Goal: Obtain resource: Obtain resource

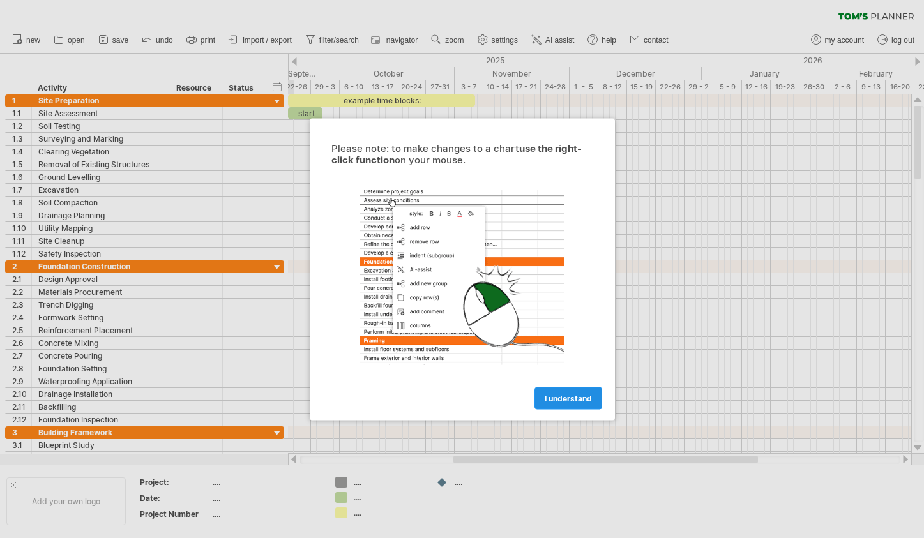
click at [568, 398] on span "I understand" at bounding box center [568, 398] width 47 height 10
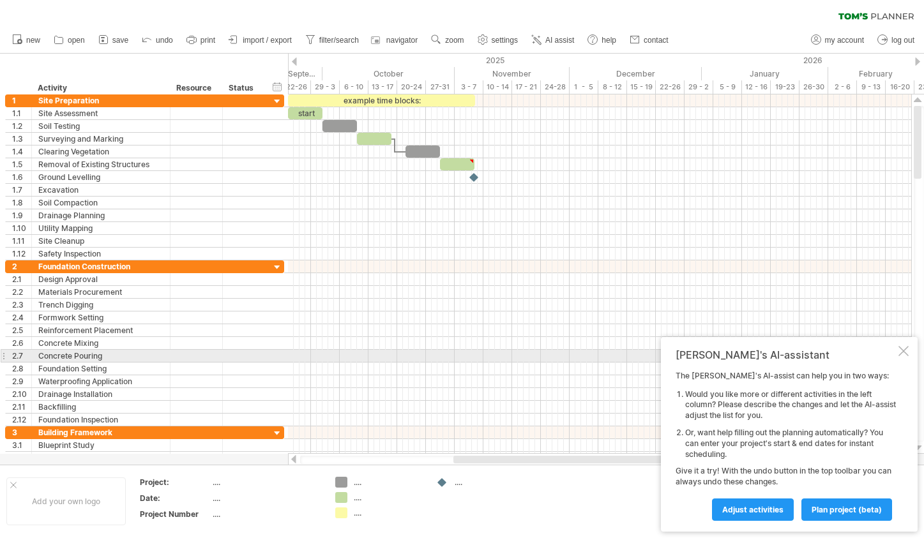
click at [902, 353] on div at bounding box center [904, 351] width 10 height 10
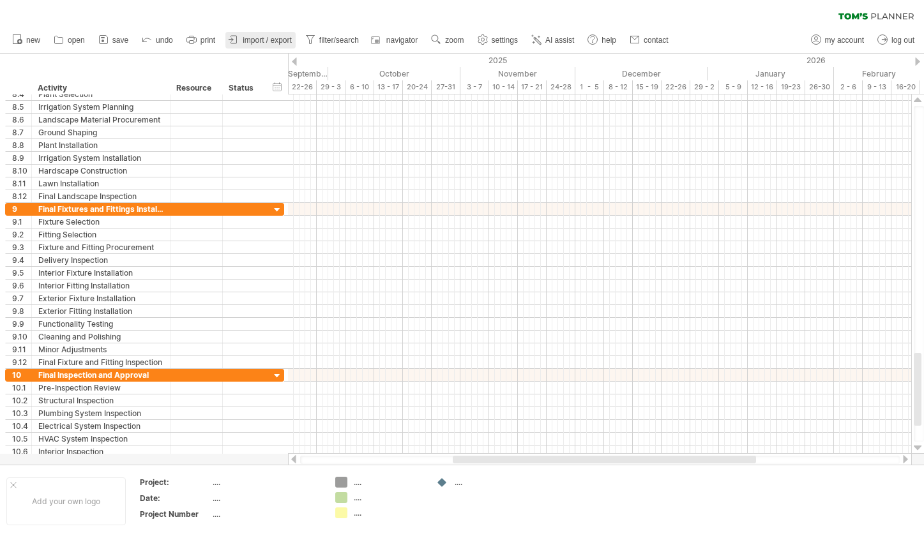
click at [259, 40] on span "import / export" at bounding box center [267, 40] width 49 height 9
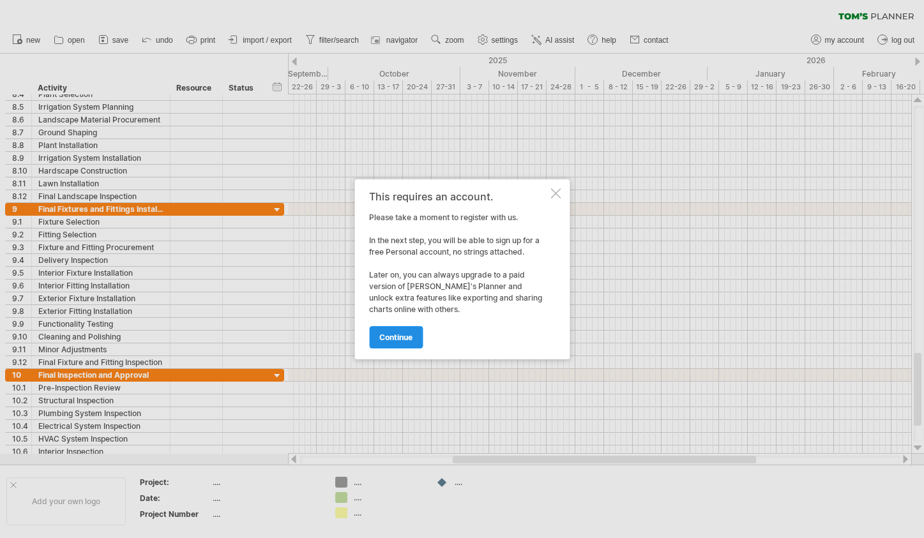
click at [398, 330] on link "continue" at bounding box center [396, 337] width 54 height 22
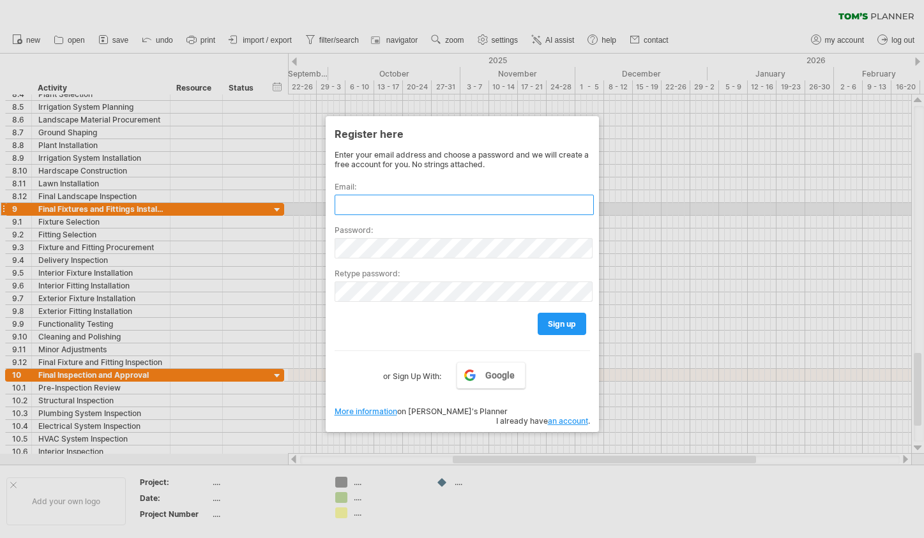
click at [358, 207] on input "text" at bounding box center [464, 205] width 259 height 20
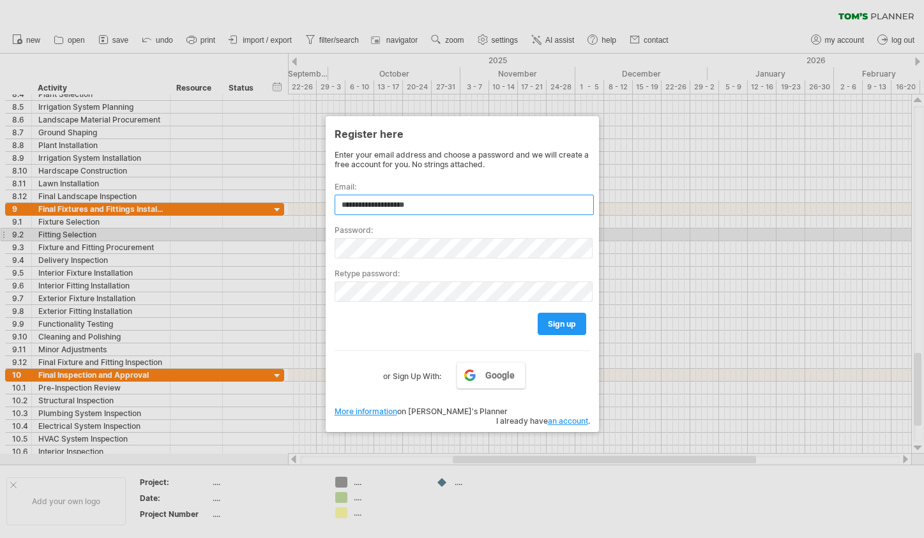
type input "**********"
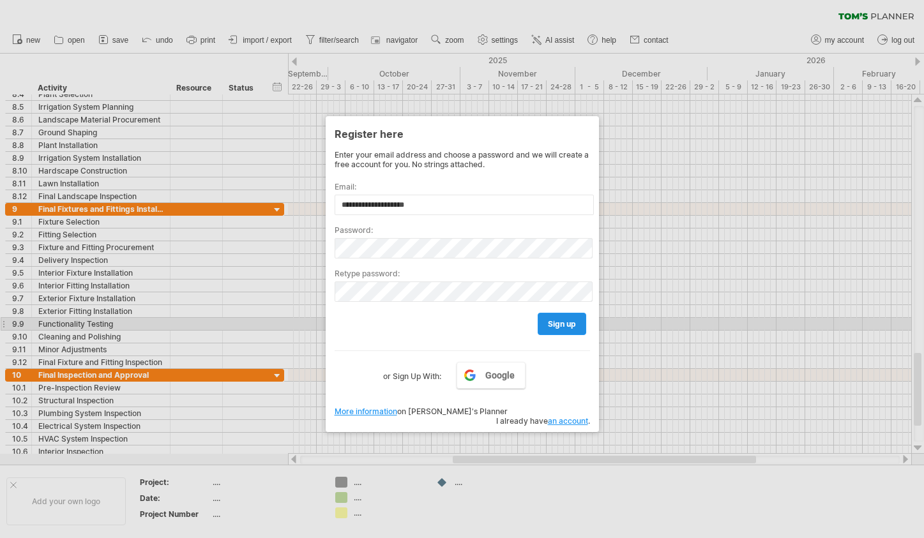
click at [559, 325] on span "sign up" at bounding box center [562, 324] width 28 height 10
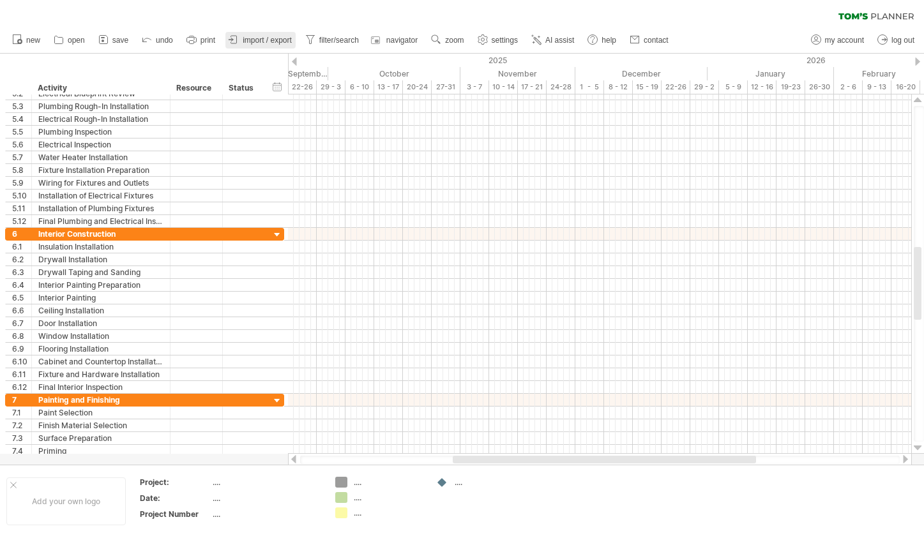
click at [267, 40] on span "import / export" at bounding box center [267, 40] width 49 height 9
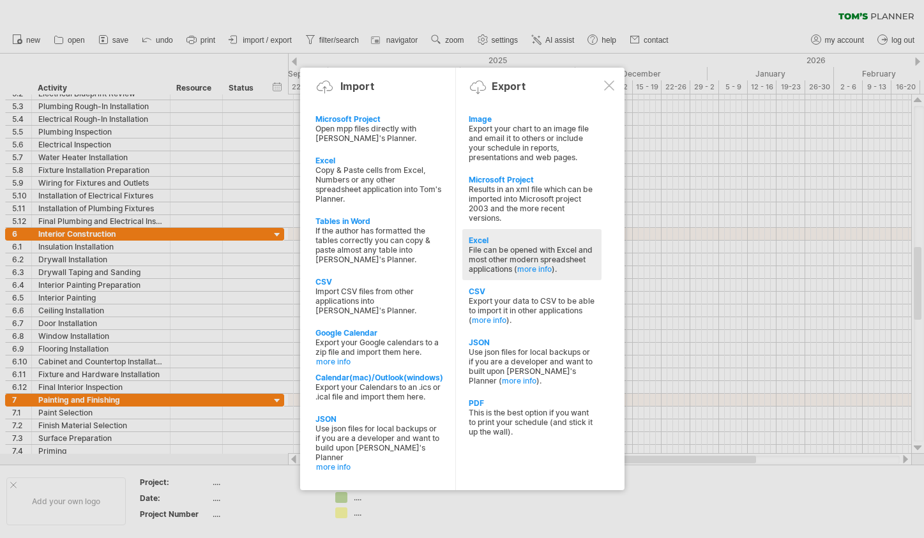
click at [506, 268] on div "File can be opened with Excel and most other modern spreadsheet applications ( …" at bounding box center [532, 259] width 126 height 29
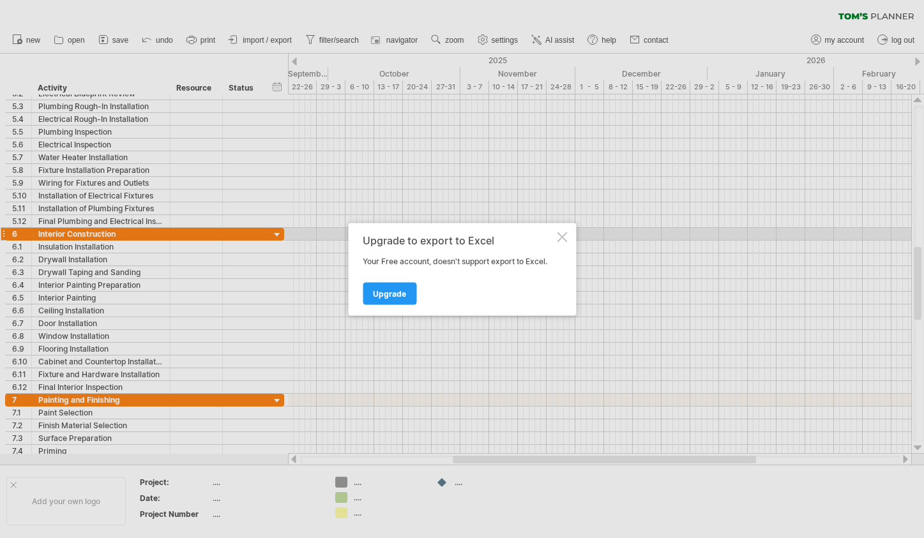
click at [563, 237] on div at bounding box center [562, 237] width 10 height 10
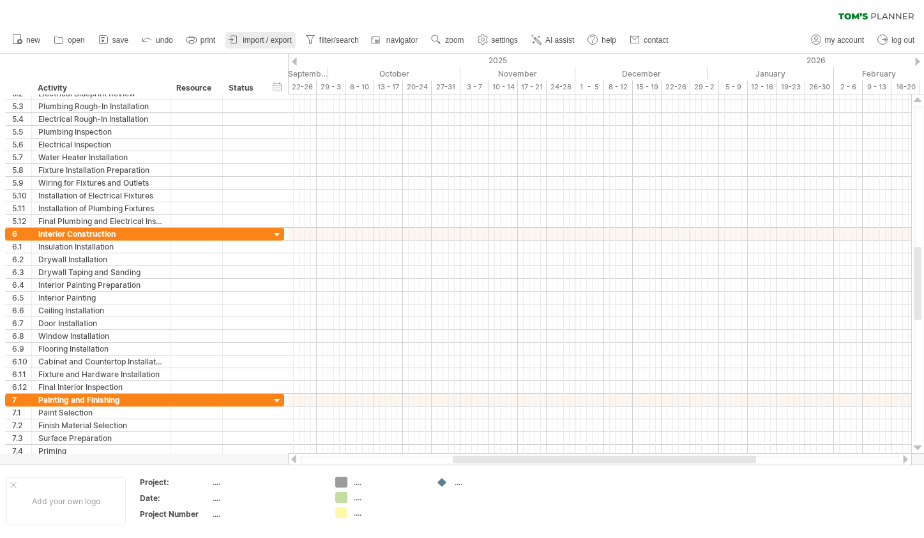
click at [255, 33] on link "import / export" at bounding box center [260, 40] width 70 height 17
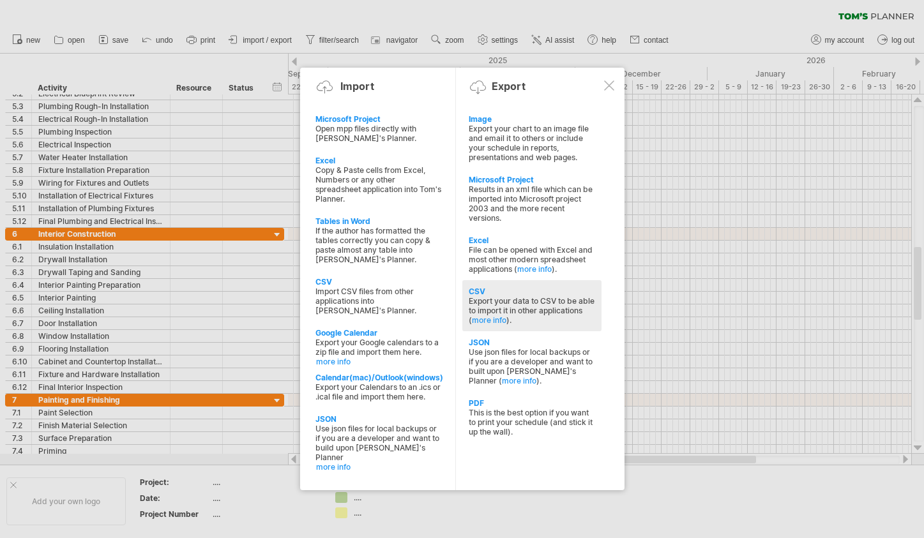
click at [485, 298] on div "Export your data to CSV to be able to import it in other applications ( more in…" at bounding box center [532, 310] width 126 height 29
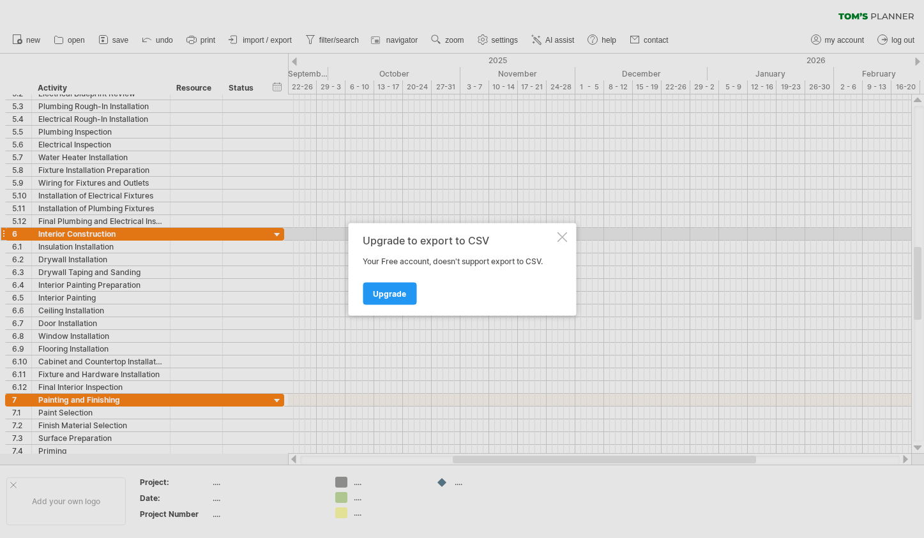
click at [566, 236] on div at bounding box center [562, 237] width 10 height 10
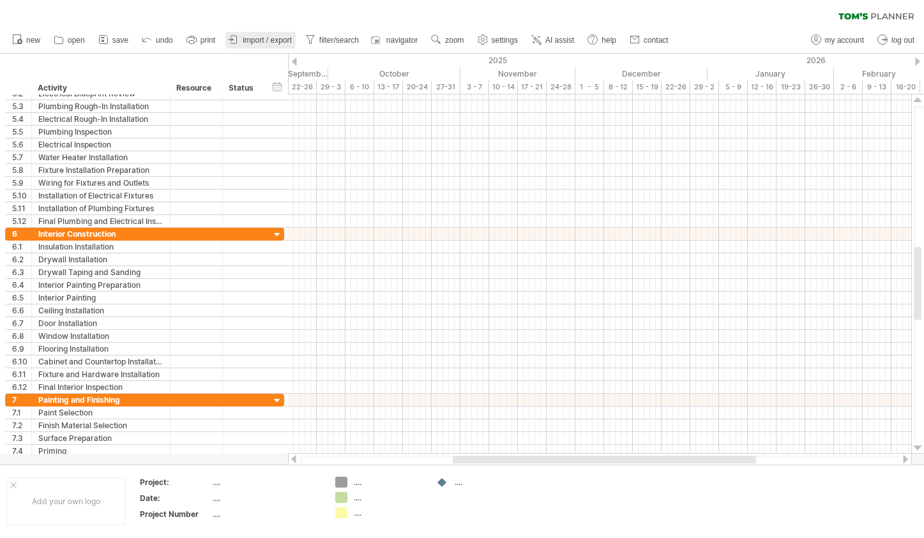
click at [251, 37] on span "import / export" at bounding box center [267, 40] width 49 height 9
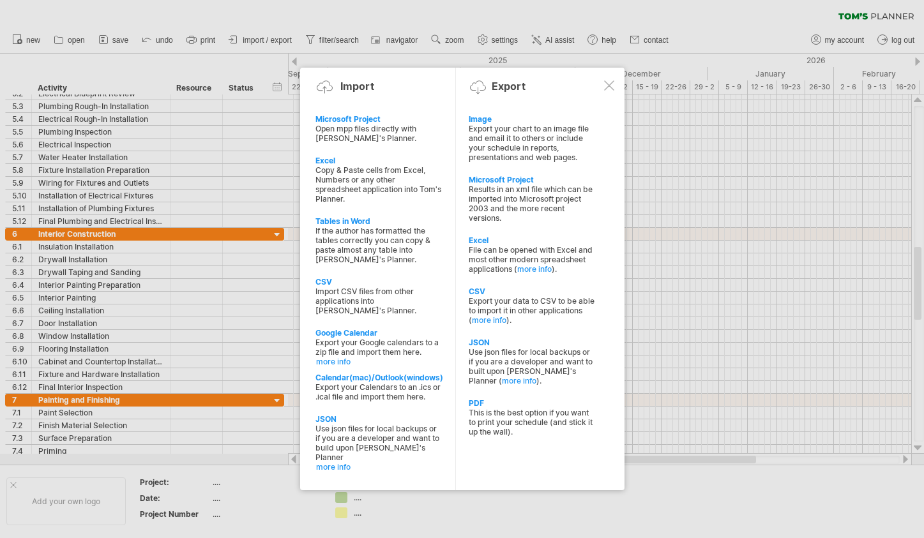
click at [612, 87] on div at bounding box center [609, 85] width 10 height 10
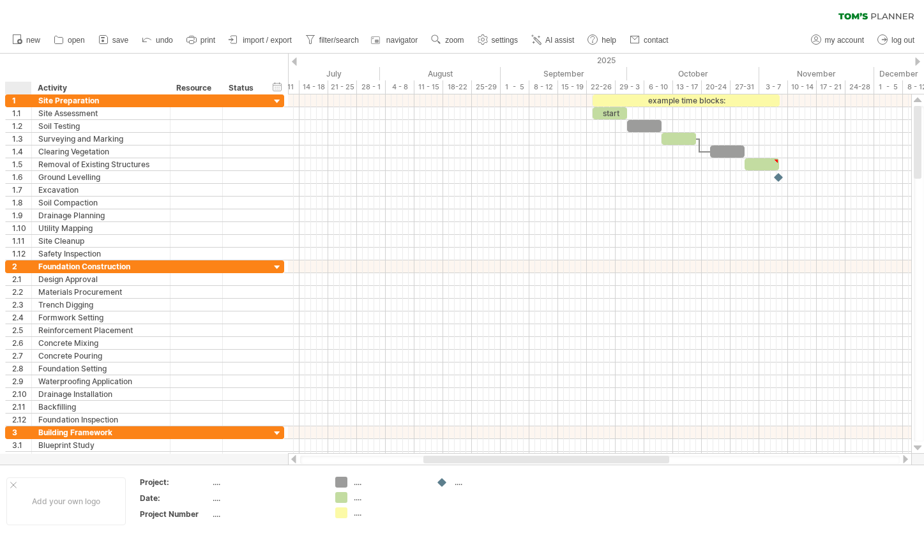
click at [20, 86] on div at bounding box center [20, 88] width 19 height 13
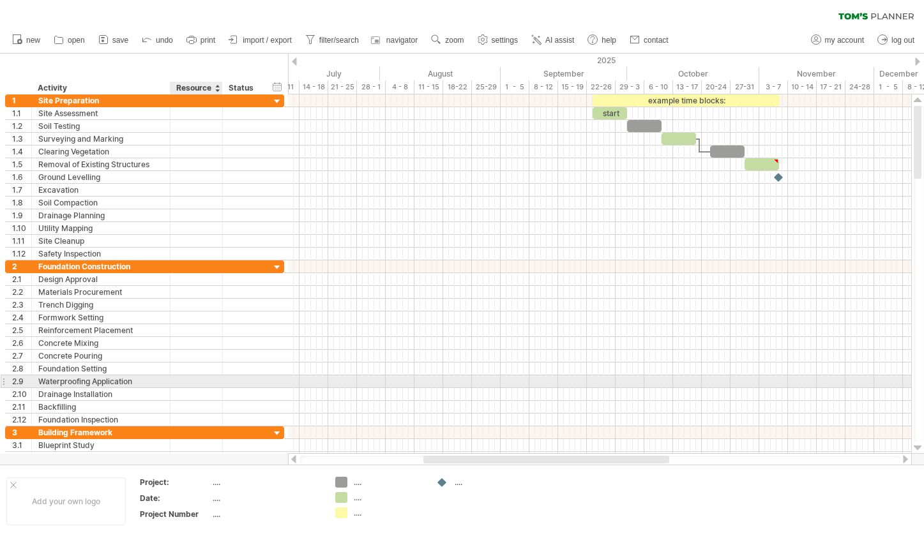
drag, startPoint x: 20, startPoint y: 86, endPoint x: 229, endPoint y: 381, distance: 360.9
click at [229, 381] on div "Trying to reach [DOMAIN_NAME] Connected again... 0% clear filter new 1" at bounding box center [462, 269] width 924 height 538
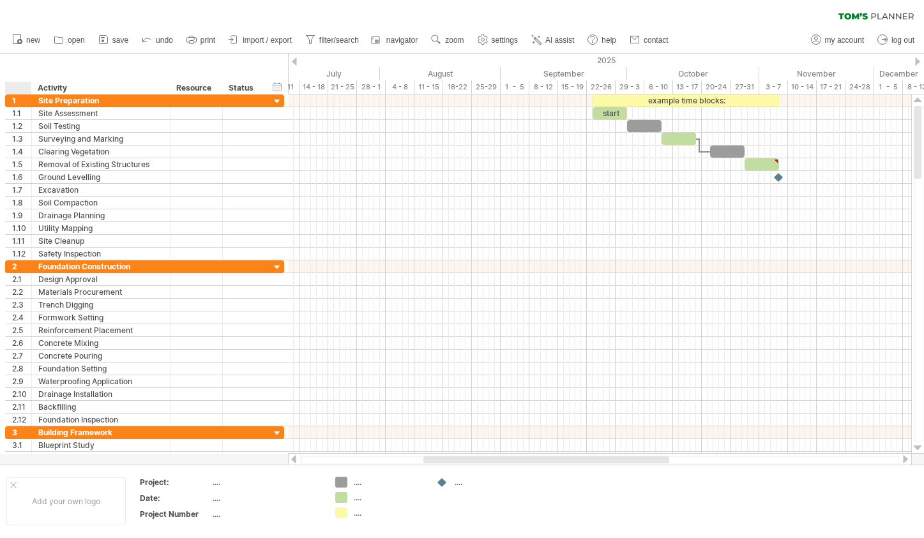
click at [11, 88] on div at bounding box center [18, 88] width 26 height 13
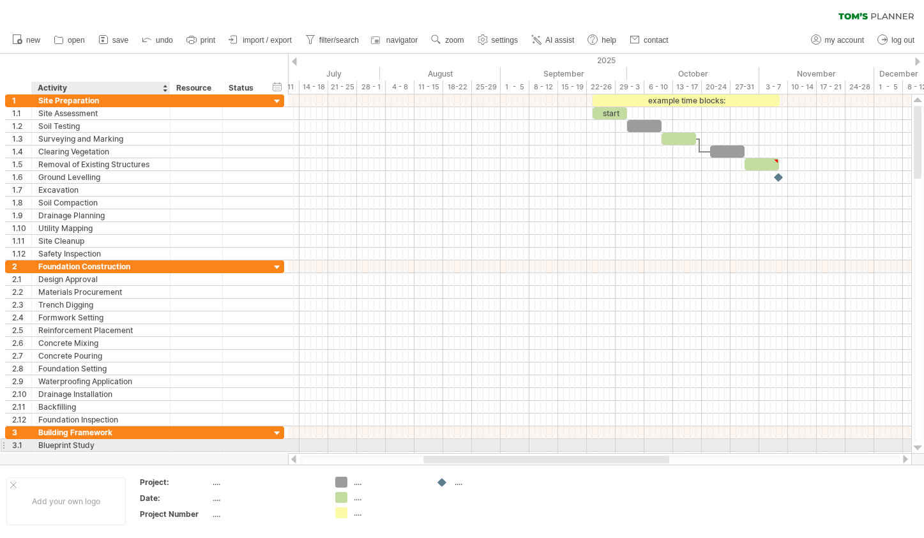
drag, startPoint x: 38, startPoint y: 89, endPoint x: 123, endPoint y: 444, distance: 365.1
click at [123, 444] on div "Trying to reach [DOMAIN_NAME] Connected again... 0% clear filter new 1" at bounding box center [462, 269] width 924 height 538
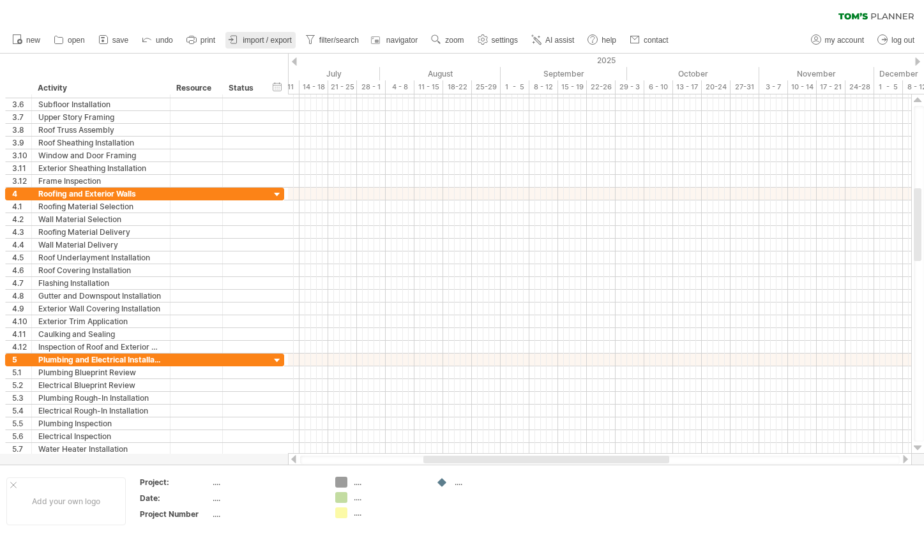
click at [269, 40] on span "import / export" at bounding box center [267, 40] width 49 height 9
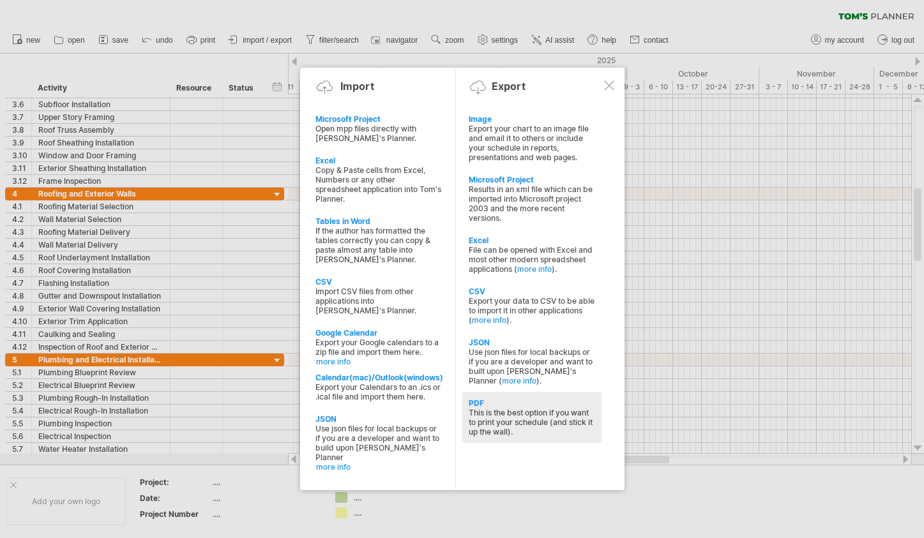
click at [503, 424] on div "This is the best option if you want to print your schedule (and stick it up the…" at bounding box center [532, 422] width 126 height 29
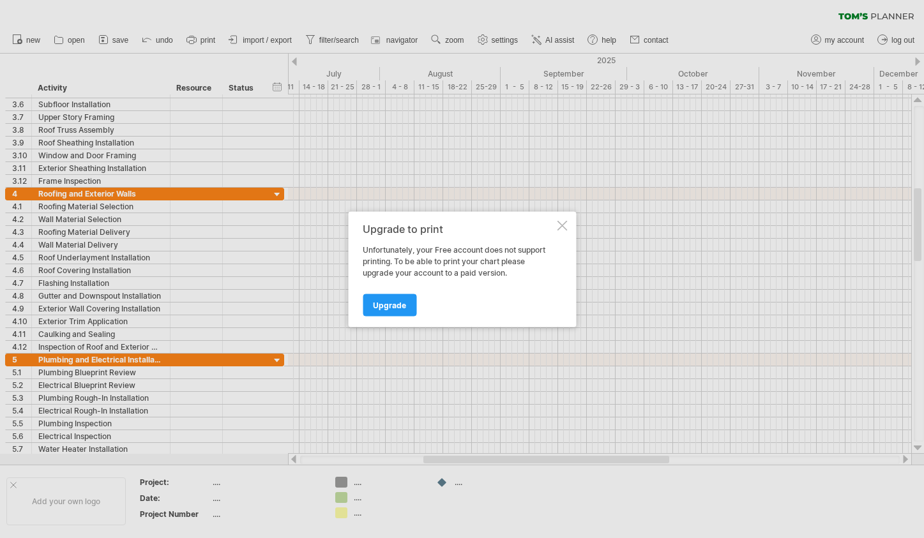
click at [562, 224] on div at bounding box center [562, 225] width 10 height 10
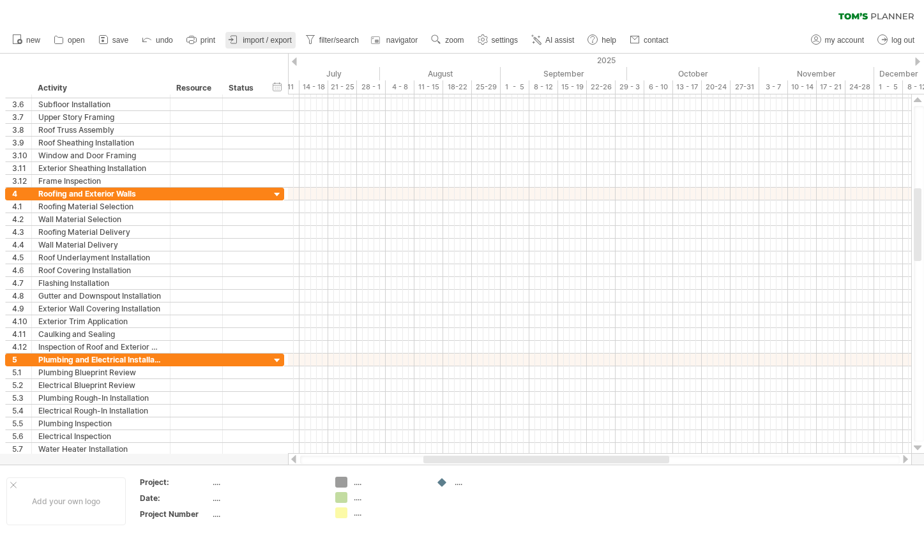
click at [268, 40] on span "import / export" at bounding box center [267, 40] width 49 height 9
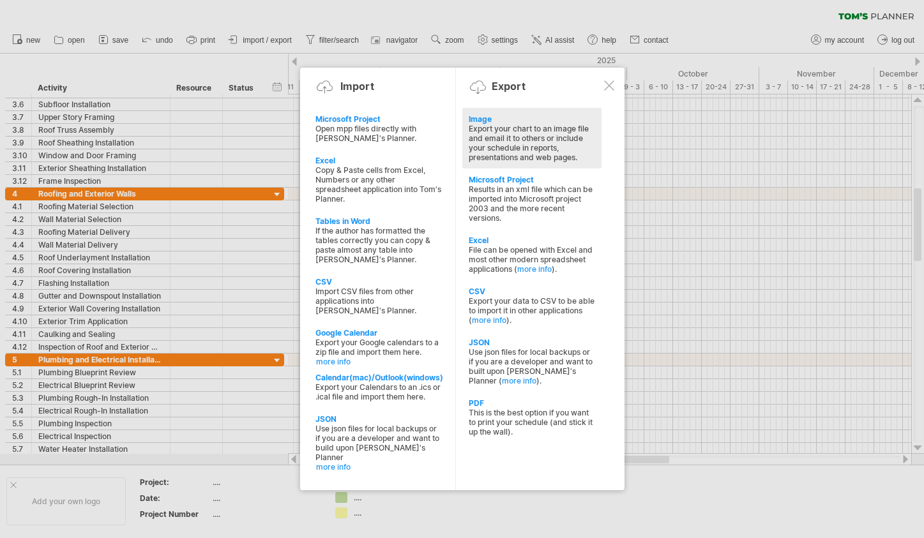
click at [528, 133] on div "Export your chart to an image file and email it to others or include your sched…" at bounding box center [532, 143] width 126 height 38
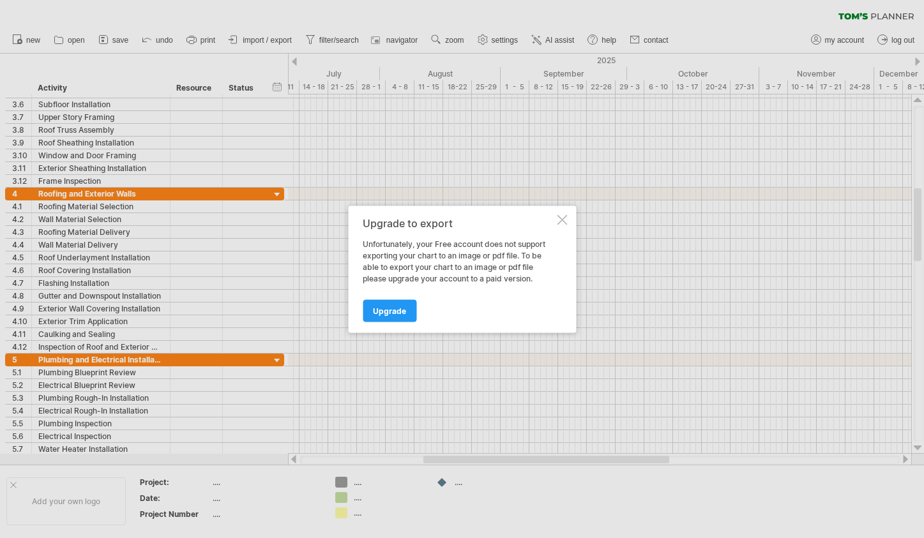
click at [556, 223] on div "Upgrade to export Unfortunately, your Free account does not support exporting y…" at bounding box center [462, 269] width 228 height 127
click at [559, 218] on div at bounding box center [562, 220] width 10 height 10
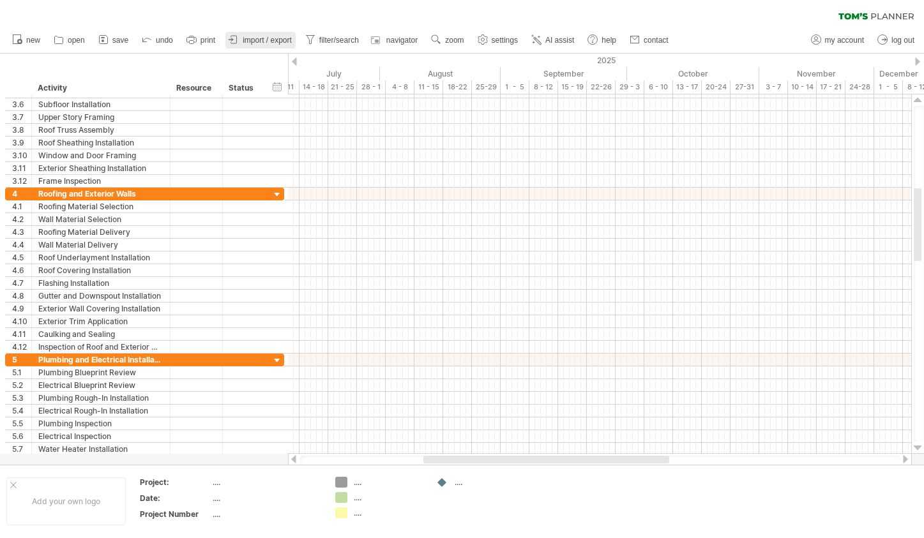
click at [285, 39] on span "import / export" at bounding box center [267, 40] width 49 height 9
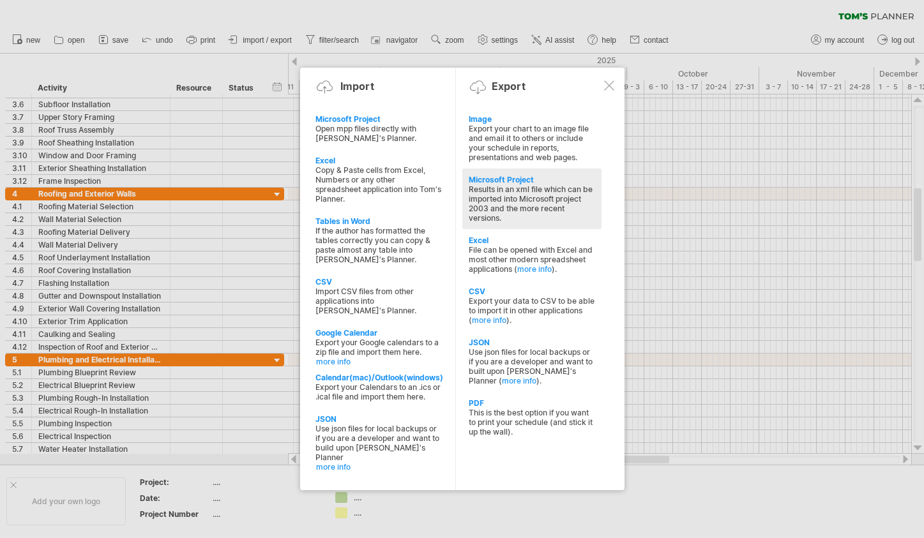
click at [526, 201] on div "Results in an xml file which can be imported into Microsoft project 2003 and th…" at bounding box center [532, 204] width 126 height 38
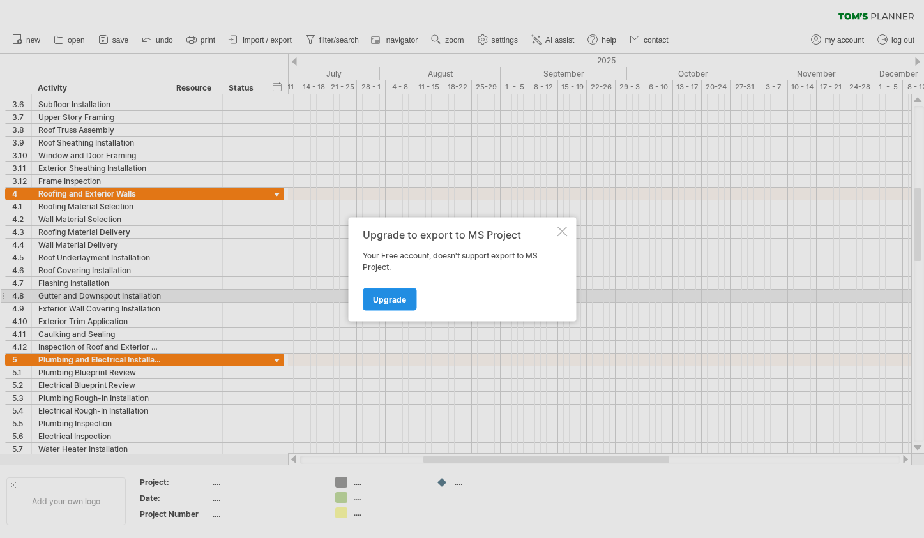
click at [397, 301] on span "Upgrade" at bounding box center [389, 299] width 33 height 10
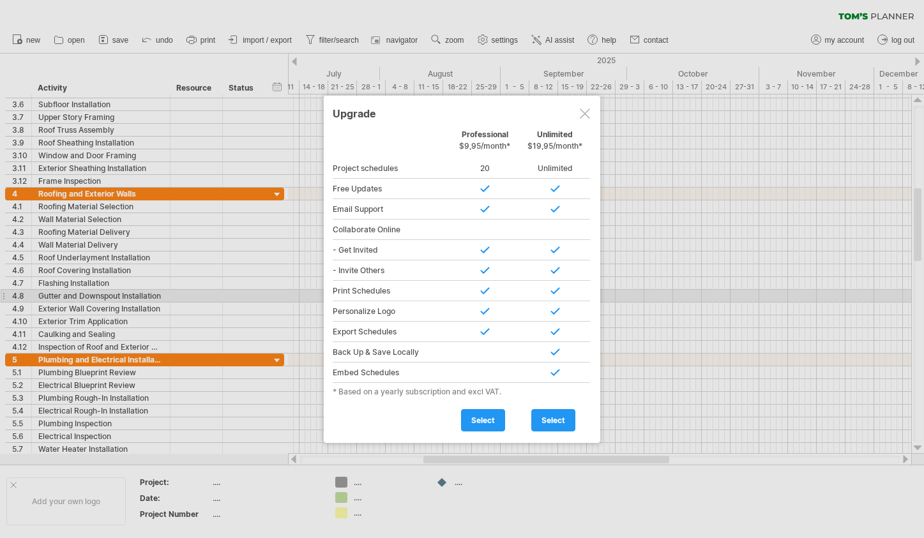
click at [586, 114] on div at bounding box center [585, 114] width 10 height 10
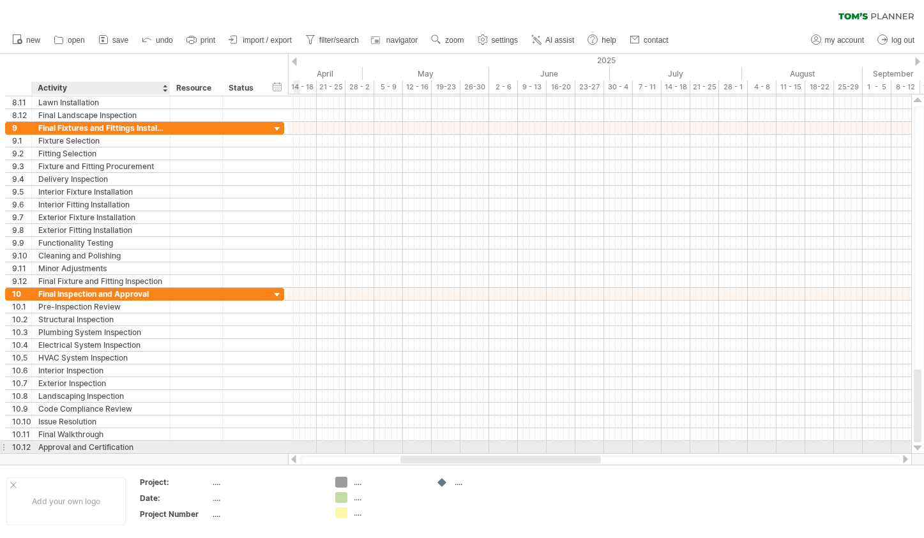
click at [136, 449] on div "Approval and Certification" at bounding box center [100, 447] width 125 height 12
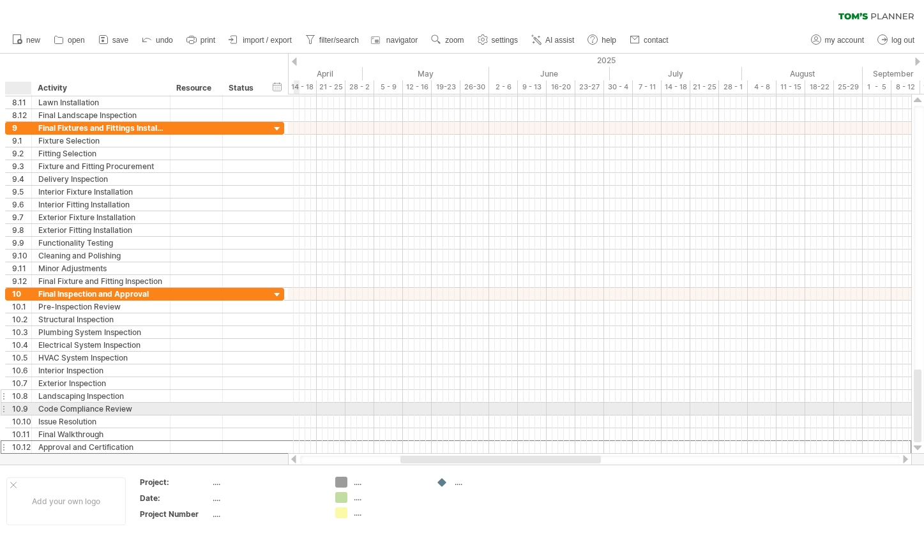
drag, startPoint x: 9, startPoint y: 300, endPoint x: 20, endPoint y: 402, distance: 103.4
click at [21, 412] on div "**********" at bounding box center [144, 371] width 279 height 166
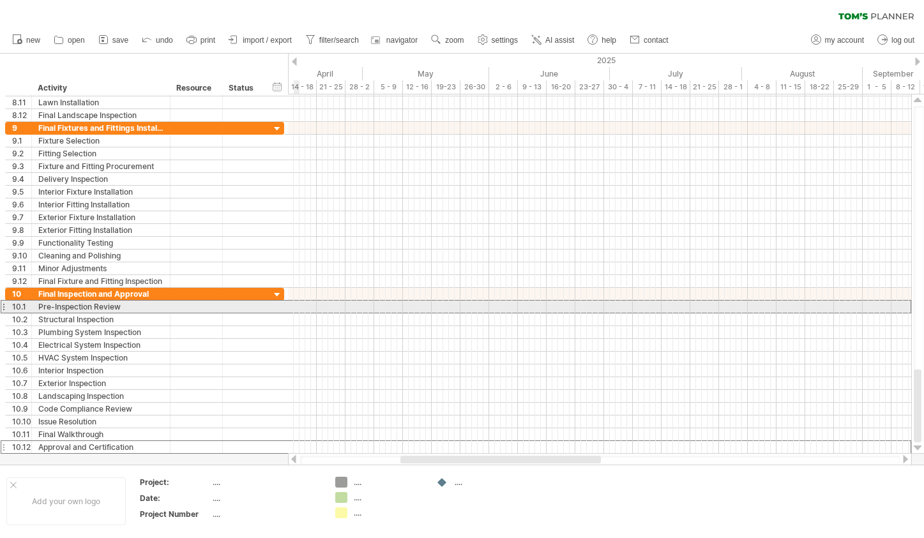
click at [8, 308] on div "10.1" at bounding box center [19, 307] width 26 height 12
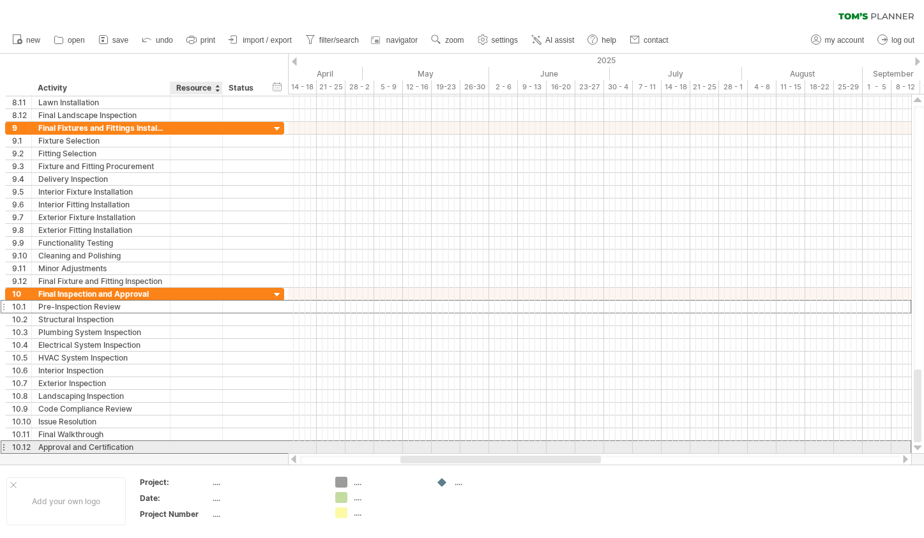
click at [204, 450] on div at bounding box center [196, 447] width 39 height 12
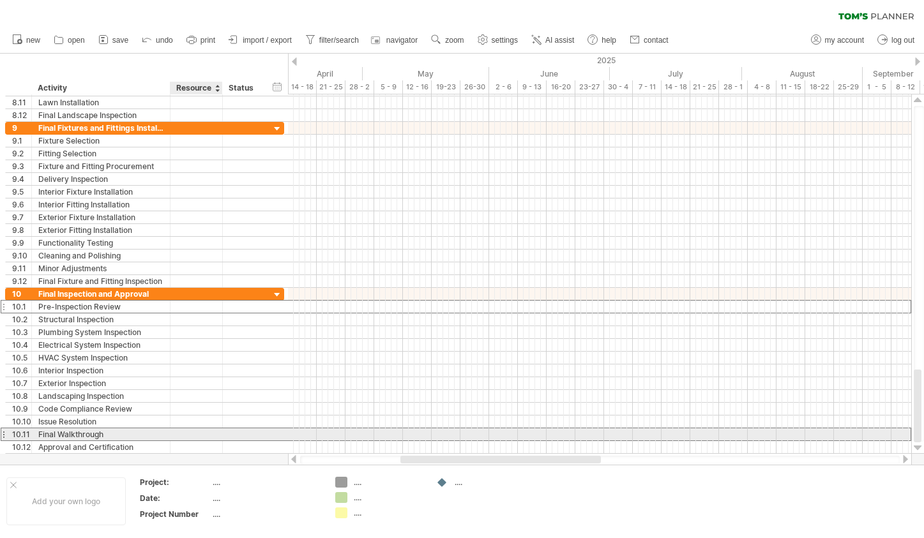
click at [206, 435] on div at bounding box center [196, 434] width 39 height 12
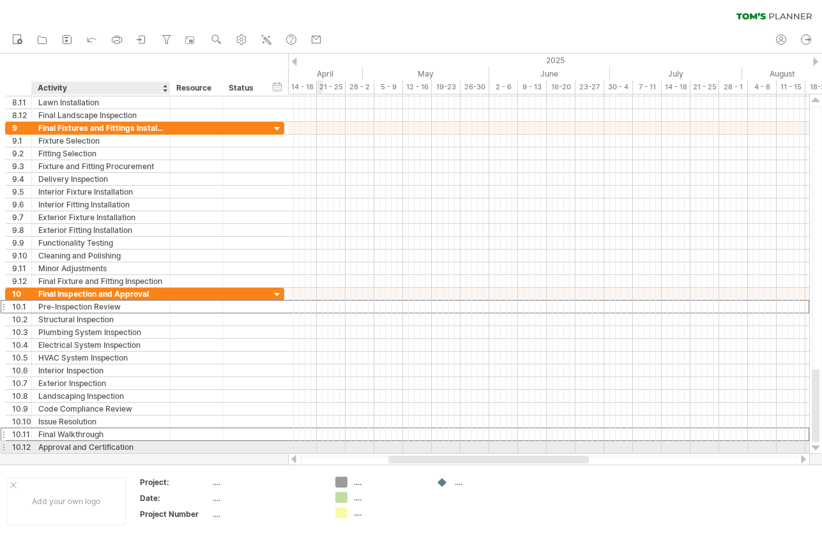
click at [139, 448] on div "Approval and Certification" at bounding box center [100, 447] width 125 height 12
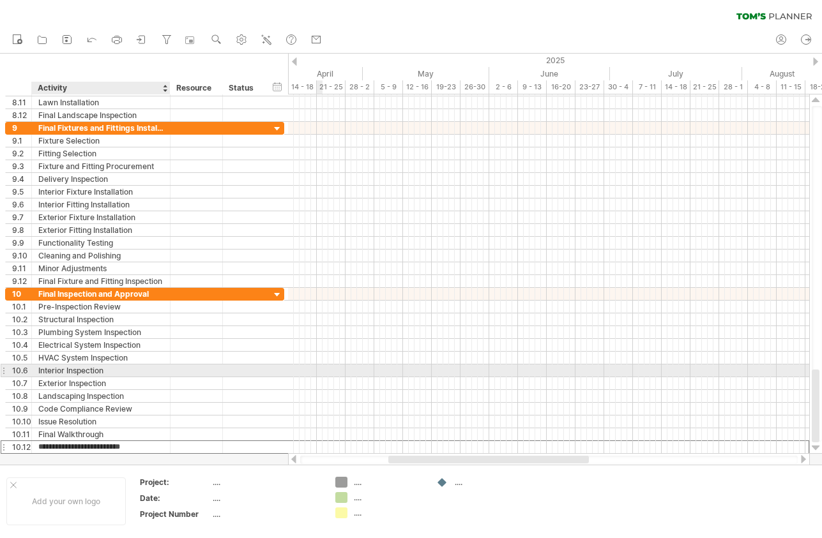
drag, startPoint x: 139, startPoint y: 448, endPoint x: 139, endPoint y: 375, distance: 72.8
click at [139, 375] on div "**********" at bounding box center [144, 371] width 279 height 166
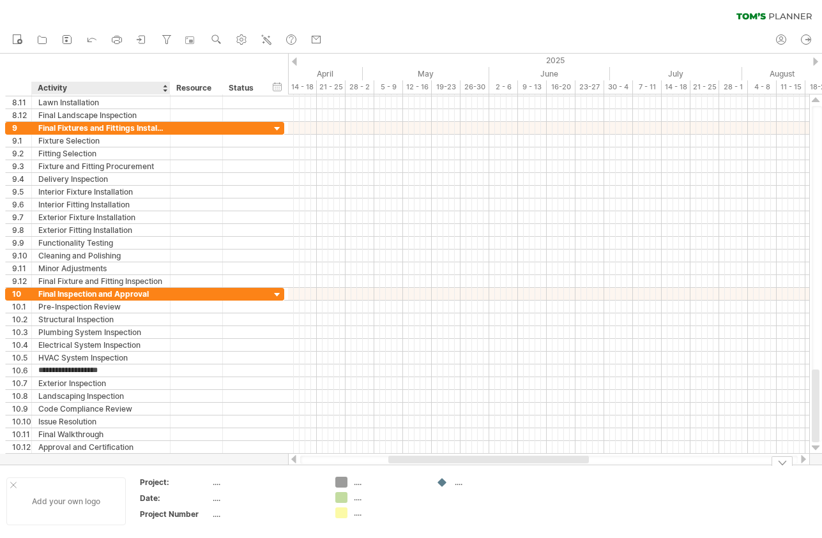
click at [114, 483] on div "Add your own logo" at bounding box center [65, 502] width 119 height 48
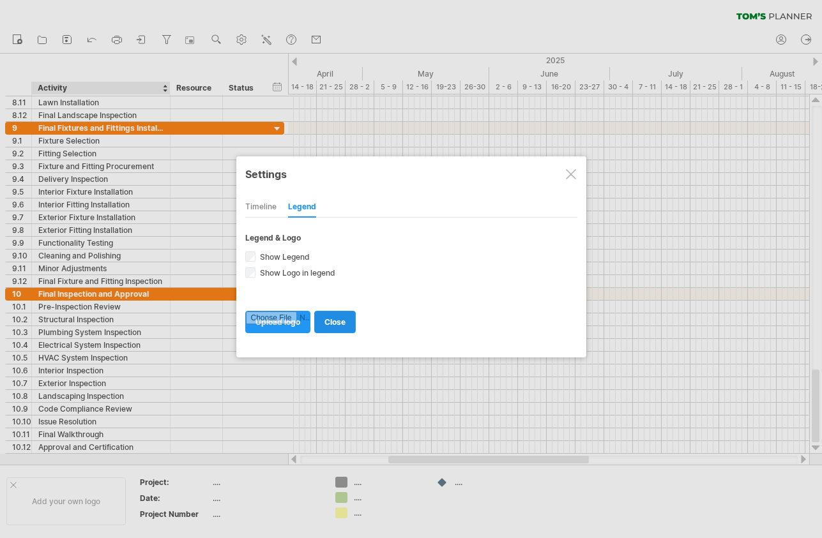
click at [338, 322] on span "close" at bounding box center [334, 322] width 21 height 10
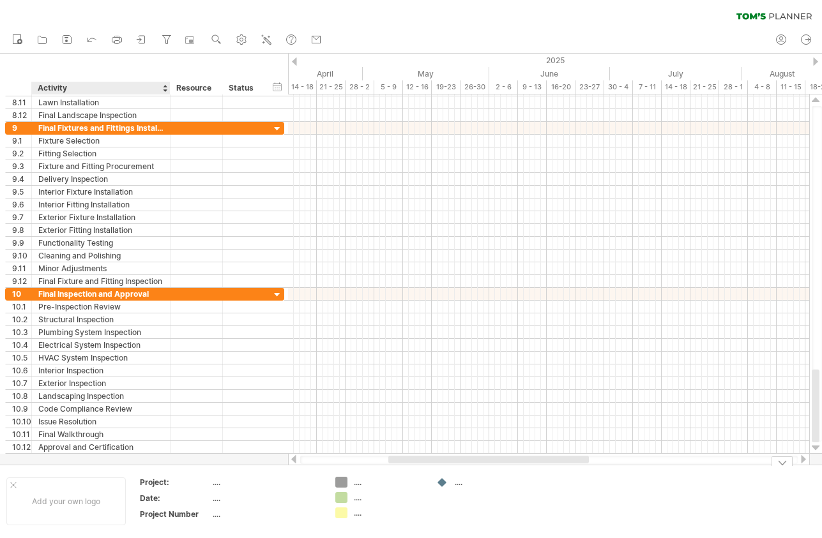
click at [134, 460] on div at bounding box center [411, 259] width 822 height 411
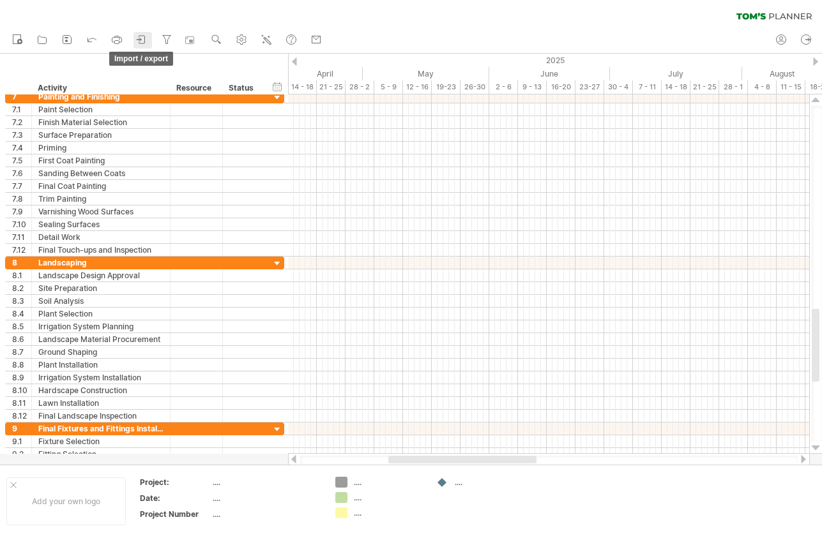
click at [137, 38] on icon at bounding box center [141, 39] width 13 height 13
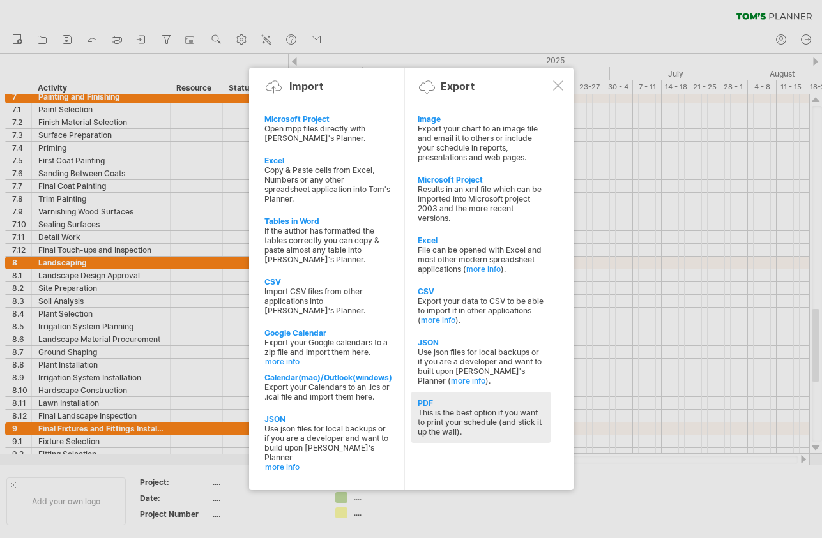
click at [427, 395] on div "PDF This is the best option if you want to print your schedule (and stick it up…" at bounding box center [480, 417] width 139 height 51
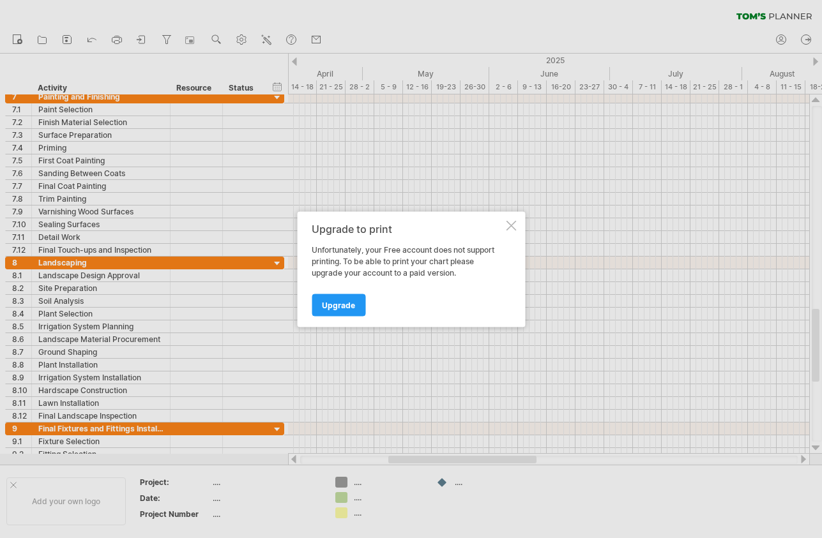
click at [507, 228] on div at bounding box center [511, 225] width 10 height 10
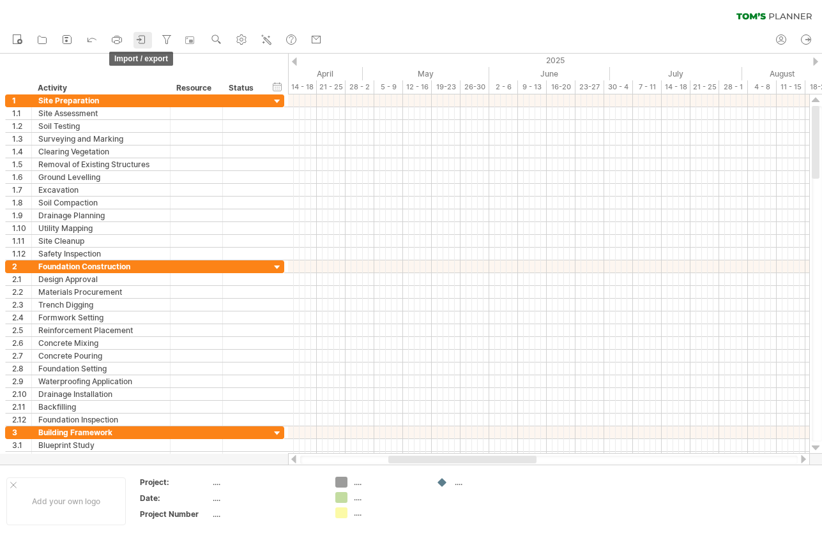
click at [146, 38] on icon at bounding box center [141, 39] width 13 height 13
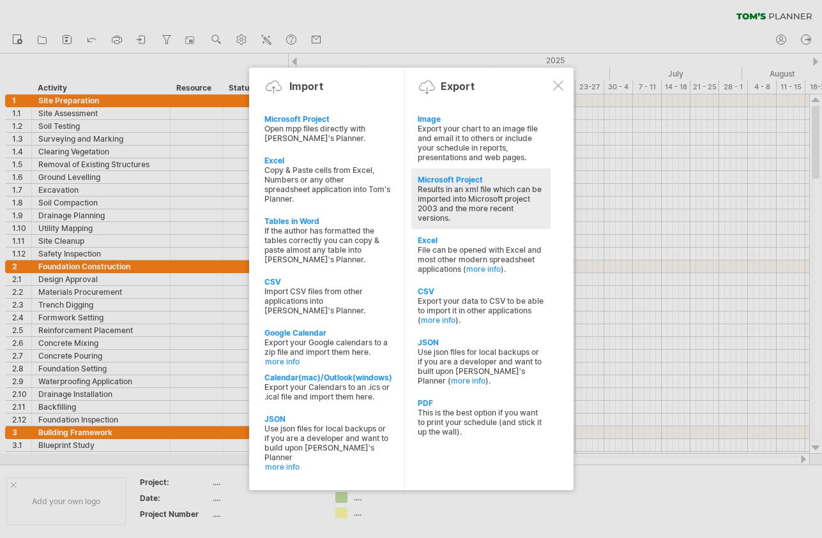
click at [474, 191] on div "Results in an xml file which can be imported into Microsoft project 2003 and th…" at bounding box center [481, 204] width 126 height 38
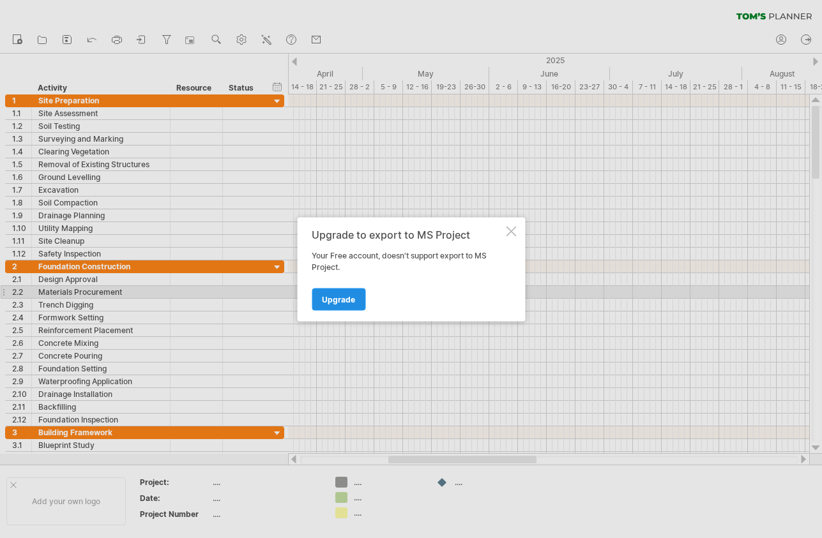
click at [348, 293] on link "Upgrade" at bounding box center [339, 299] width 54 height 22
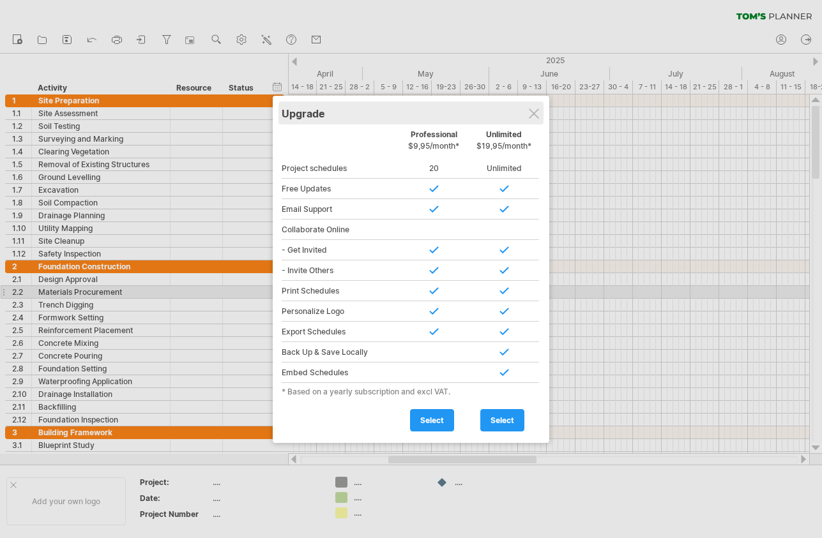
click at [540, 112] on div "Upgrade" at bounding box center [411, 113] width 259 height 23
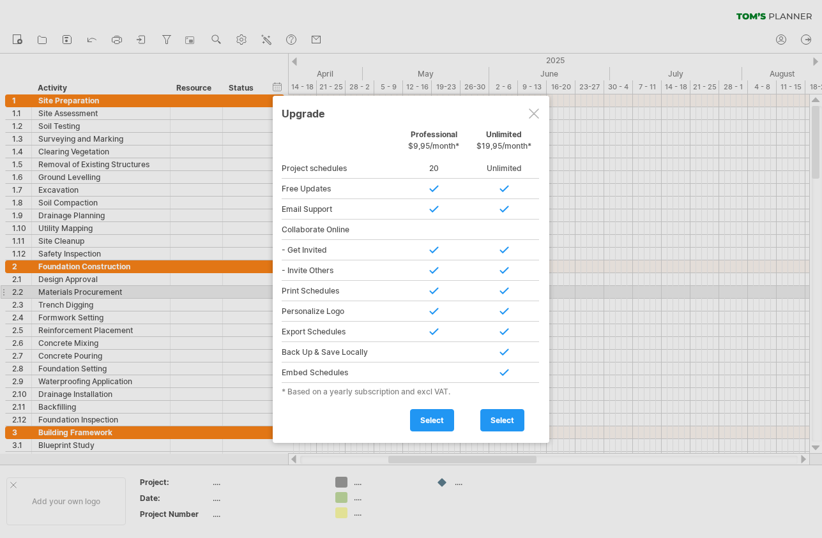
click at [536, 113] on div at bounding box center [534, 114] width 10 height 10
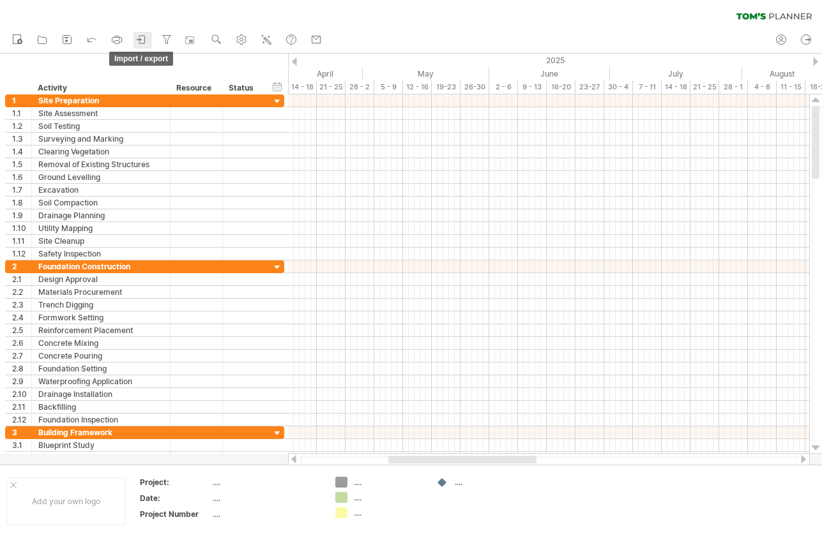
click at [144, 38] on icon at bounding box center [141, 39] width 13 height 13
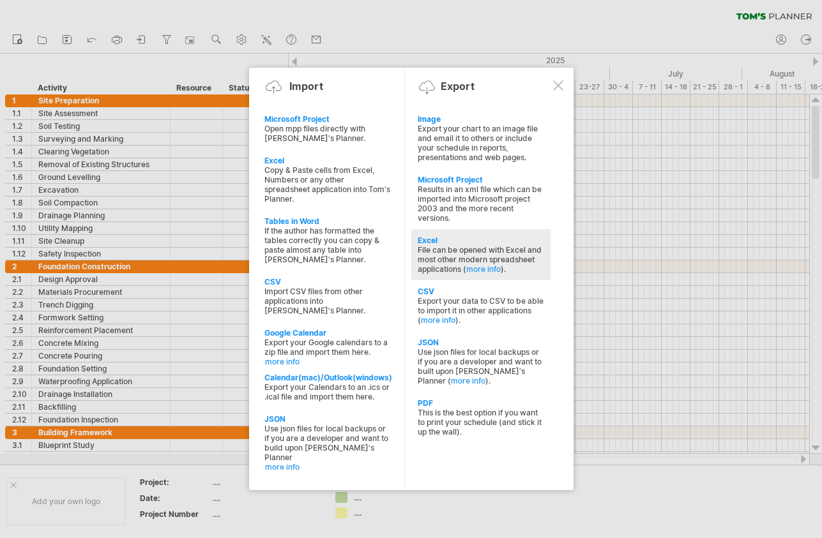
click at [439, 234] on div "Excel File can be opened with Excel and most other modern spreadsheet applicati…" at bounding box center [480, 254] width 139 height 51
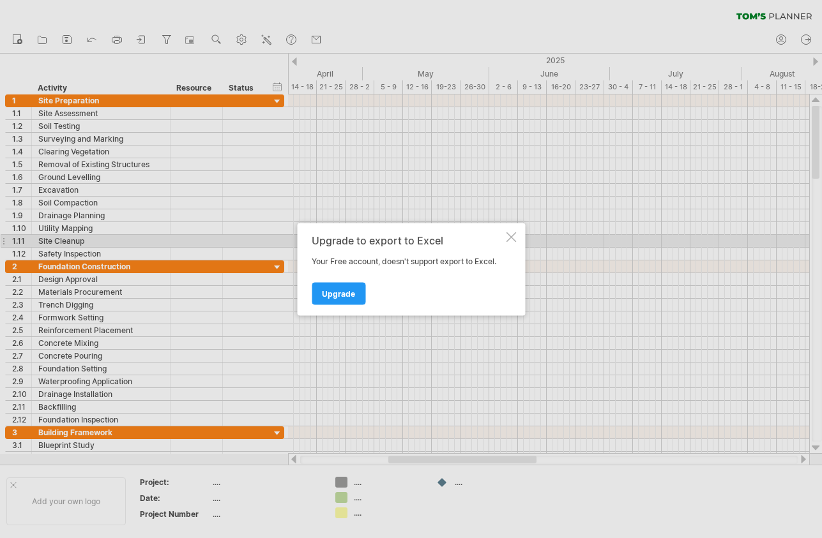
click at [506, 236] on div at bounding box center [511, 237] width 10 height 10
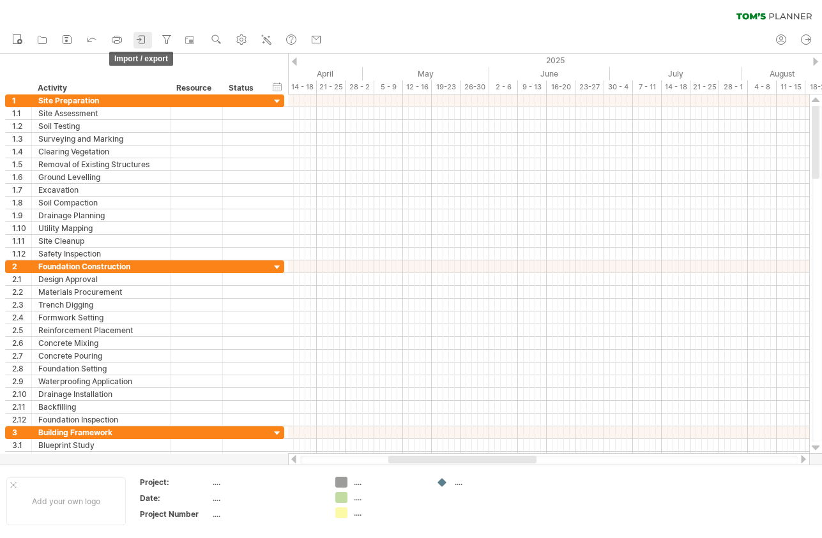
click at [146, 40] on icon at bounding box center [141, 39] width 13 height 13
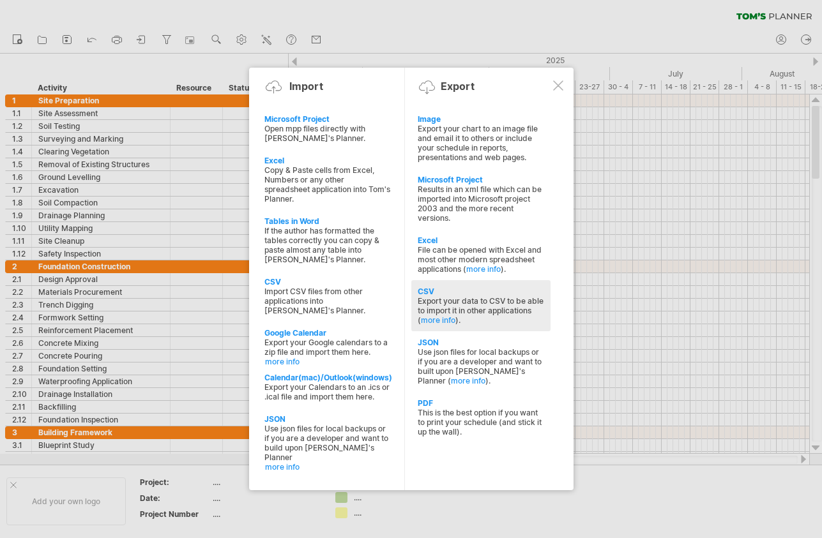
click at [489, 293] on div "CSV" at bounding box center [481, 292] width 126 height 10
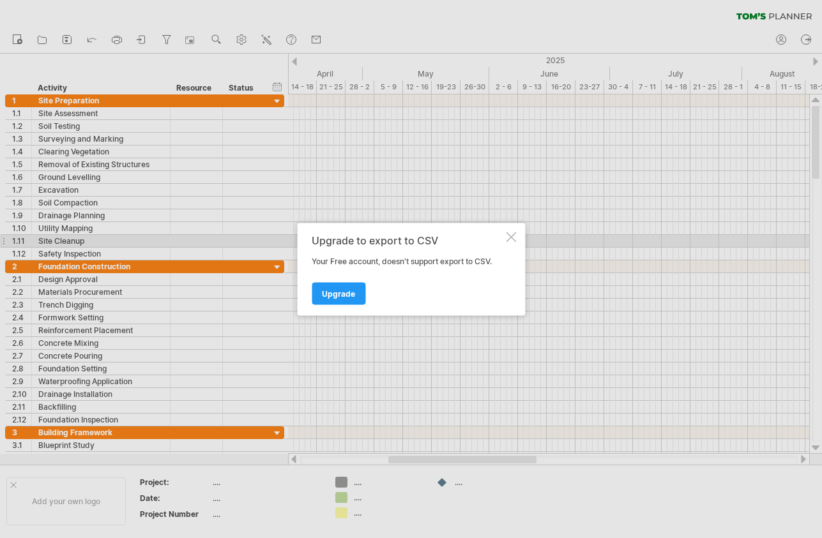
click at [508, 238] on div at bounding box center [511, 237] width 10 height 10
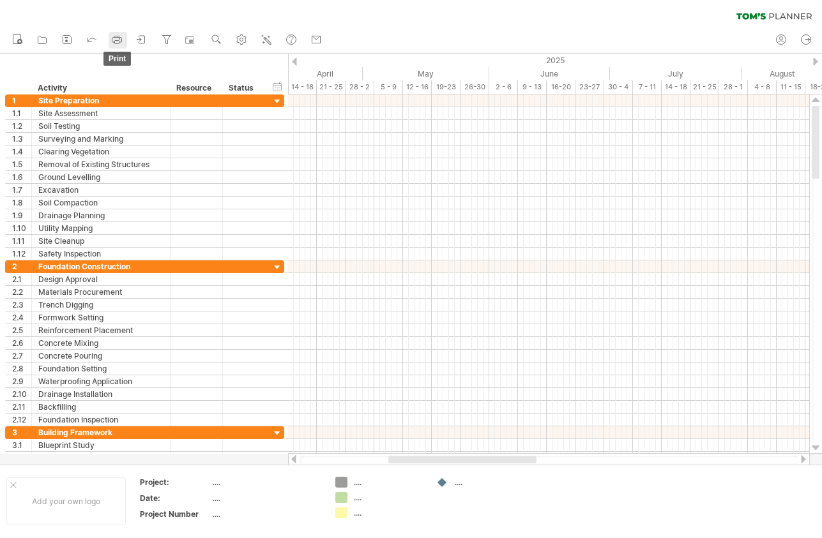
click at [123, 35] on icon at bounding box center [116, 39] width 13 height 13
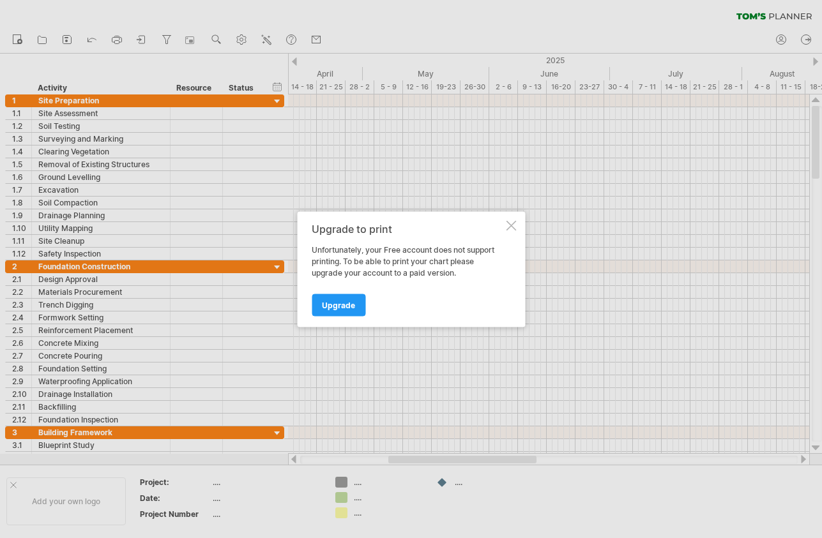
click at [510, 222] on div at bounding box center [511, 225] width 10 height 10
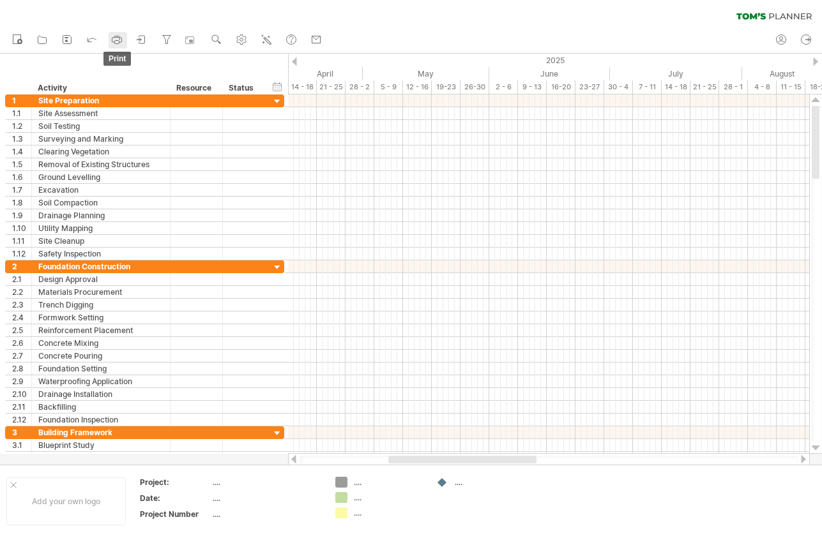
click at [121, 40] on icon at bounding box center [116, 39] width 13 height 13
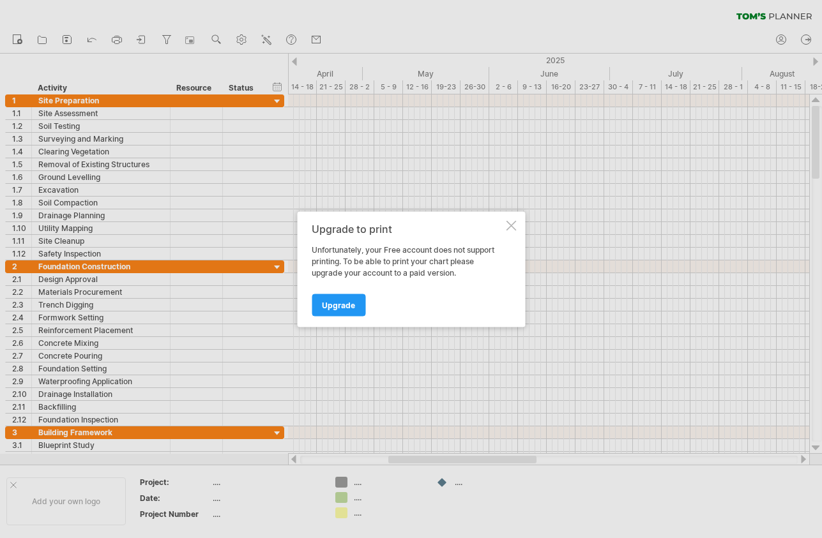
click at [516, 225] on div "Upgrade to print Unfortunately, your Free account does not support printing. To…" at bounding box center [411, 269] width 228 height 116
click at [513, 224] on div at bounding box center [511, 225] width 10 height 10
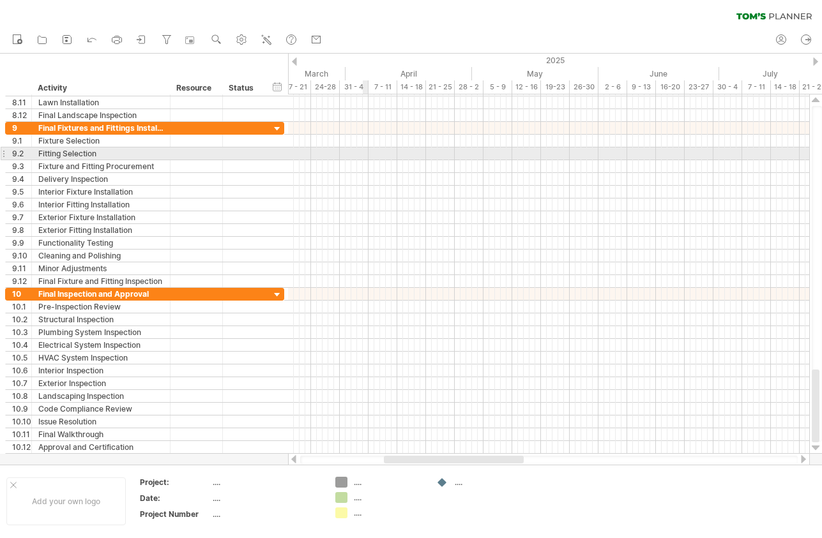
click at [367, 182] on div at bounding box center [548, 179] width 521 height 13
